Goal: Check status: Check status

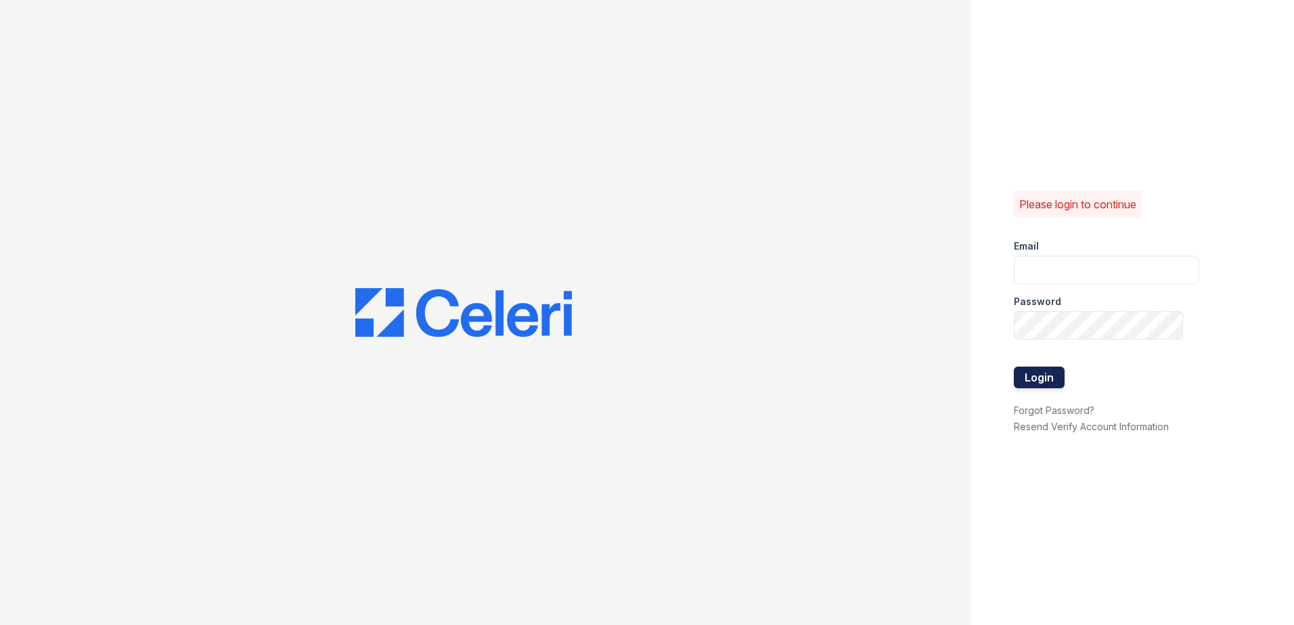
type input "summer.clark@trinity-pm.com"
drag, startPoint x: 1021, startPoint y: 375, endPoint x: 1035, endPoint y: 377, distance: 14.4
click at [1025, 376] on button "Login" at bounding box center [1039, 378] width 51 height 22
